Goal: Subscribe to service/newsletter

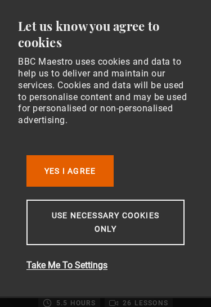
scroll to position [0, 149]
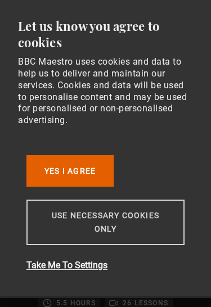
click at [135, 219] on button "Use necessary cookies only" at bounding box center [105, 223] width 158 height 46
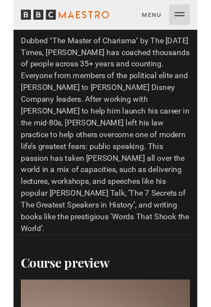
scroll to position [927, 0]
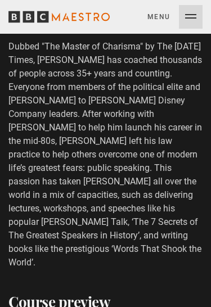
click at [157, 20] on button "Menu Close" at bounding box center [174, 17] width 55 height 24
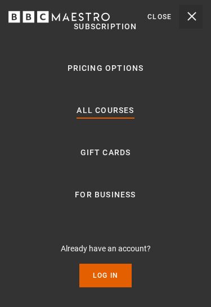
click at [96, 111] on link "All Courses" at bounding box center [104, 110] width 57 height 13
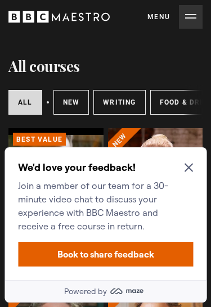
click at [194, 166] on div "We'd love your feedback! Join a member of our team for a 30-minute video chat t…" at bounding box center [105, 213] width 202 height 133
click at [187, 166] on icon "Close Maze Prompt" at bounding box center [188, 168] width 8 height 8
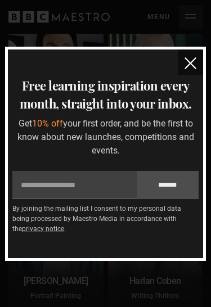
scroll to position [515, 0]
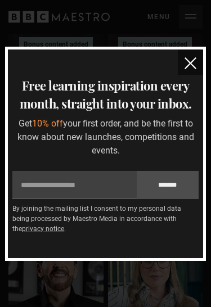
click at [191, 62] on img "close" at bounding box center [190, 63] width 12 height 12
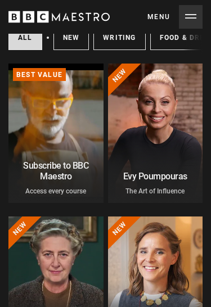
scroll to position [65, 0]
click at [8, 64] on link "Learn more about BBC Maestro" at bounding box center [8, 64] width 0 height 0
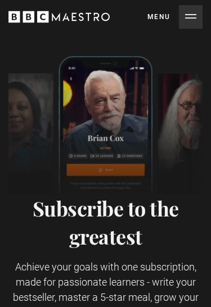
click at [127, 149] on img at bounding box center [105, 125] width 194 height 138
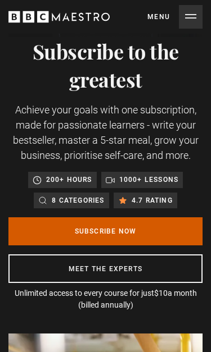
scroll to position [0, 447]
click at [119, 227] on link "Subscribe Now" at bounding box center [105, 232] width 194 height 28
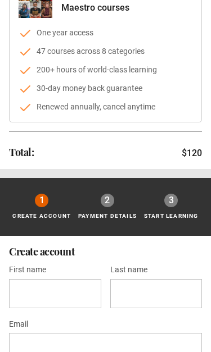
scroll to position [157, 0]
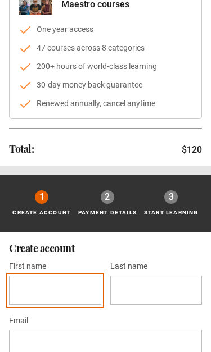
click at [71, 288] on input "First name *" at bounding box center [55, 291] width 92 height 29
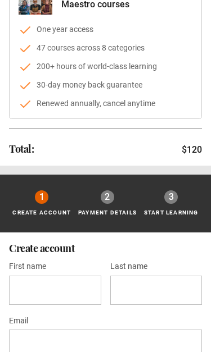
scroll to position [259, 0]
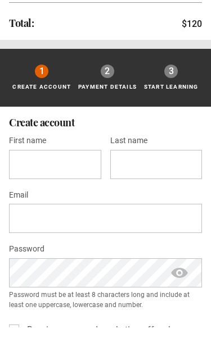
type input "******"
type input "*****"
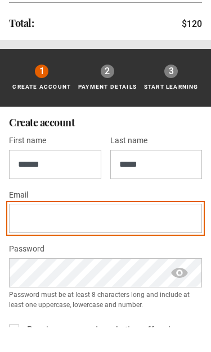
click at [79, 229] on input "Email *" at bounding box center [105, 243] width 193 height 29
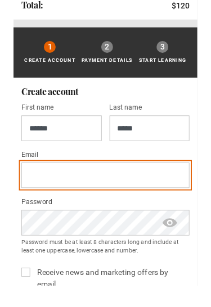
scroll to position [301, 0]
